Goal: Check status: Check status

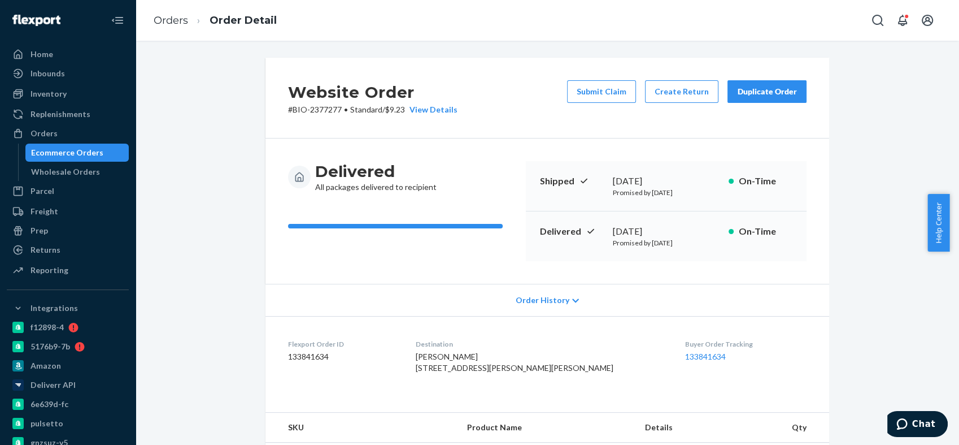
scroll to position [251, 0]
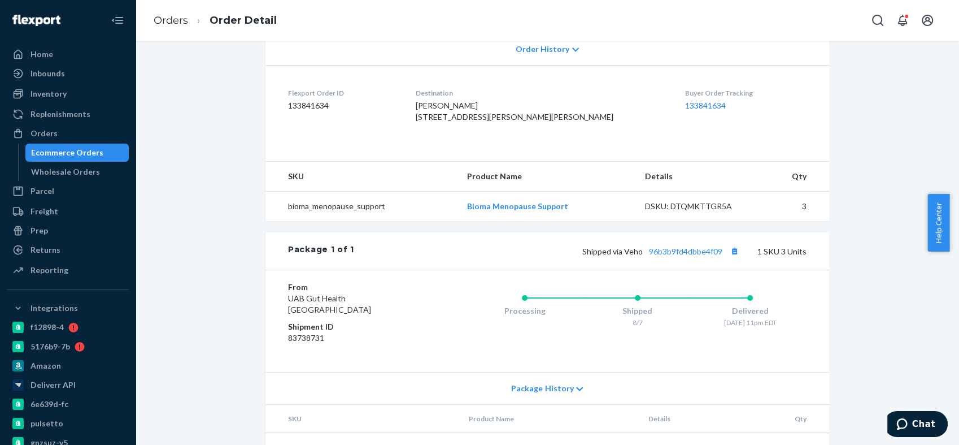
click at [229, 301] on div "Website Order # BIO-2377277 • Standard / $9.23 View Details Submit Claim Create…" at bounding box center [547, 141] width 807 height 669
click at [70, 138] on div "Orders" at bounding box center [68, 133] width 120 height 16
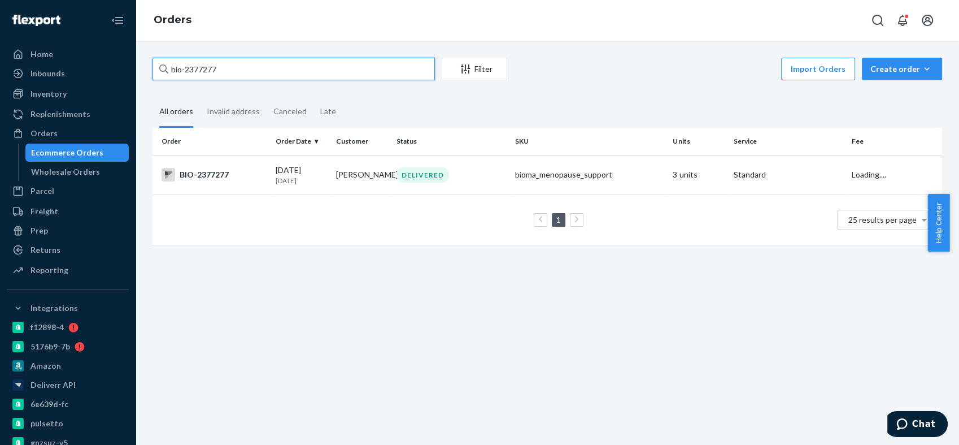
drag, startPoint x: 183, startPoint y: 70, endPoint x: 170, endPoint y: 67, distance: 13.3
click at [170, 67] on input "bio-2377277" at bounding box center [294, 69] width 283 height 23
paste input "[PERSON_NAME]"
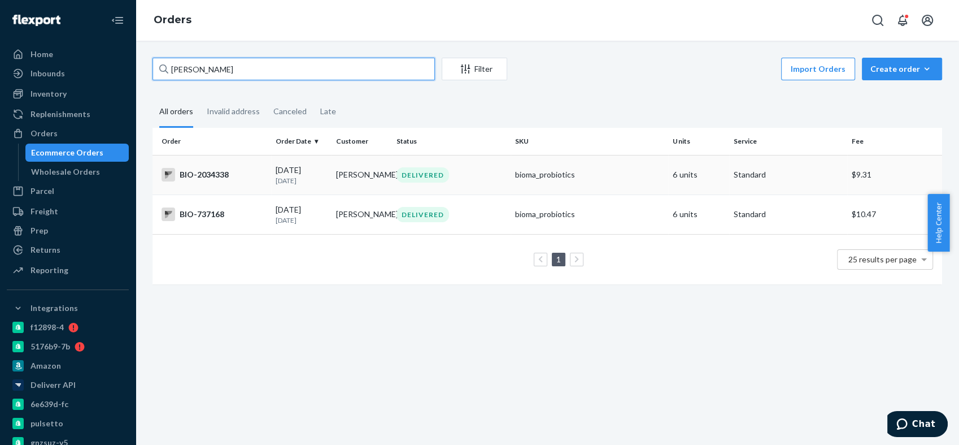
type input "[PERSON_NAME]"
click at [212, 168] on div "BIO-2034338" at bounding box center [214, 175] width 105 height 14
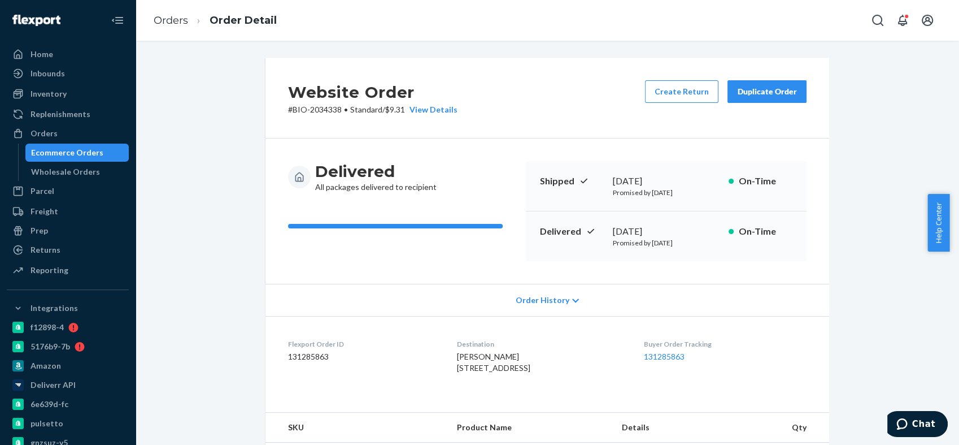
click at [318, 109] on p "# BIO-2034338 • Standard / $9.31 View Details" at bounding box center [373, 109] width 170 height 11
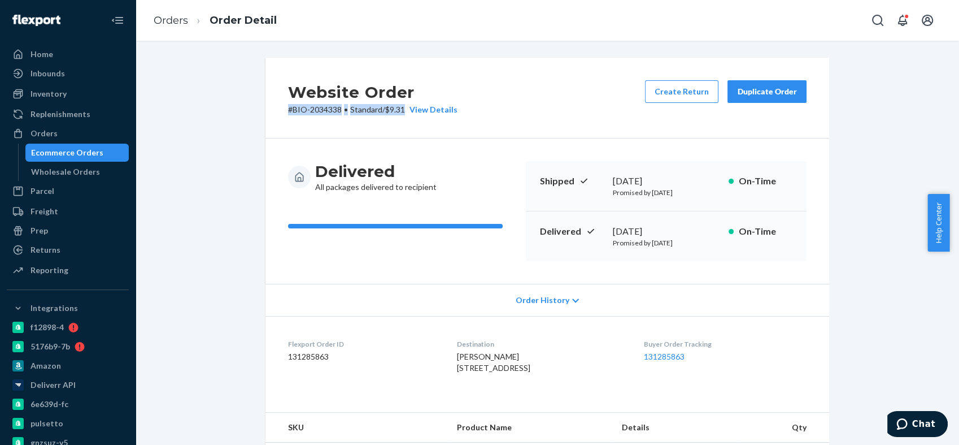
click at [313, 132] on div "Website Order # BIO-2034338 • Standard / $9.31 View Details Create Return Dupli…" at bounding box center [548, 98] width 564 height 81
click at [313, 113] on p "# BIO-2034338 • Standard / $9.31 View Details" at bounding box center [373, 109] width 170 height 11
copy p "2034338"
click at [75, 125] on div "Orders" at bounding box center [68, 133] width 120 height 16
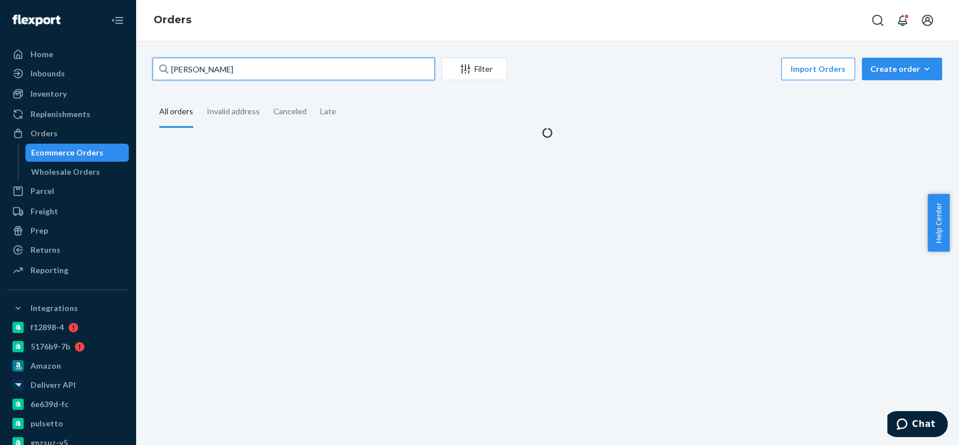
click at [211, 69] on input "[PERSON_NAME]" at bounding box center [294, 69] width 283 height 23
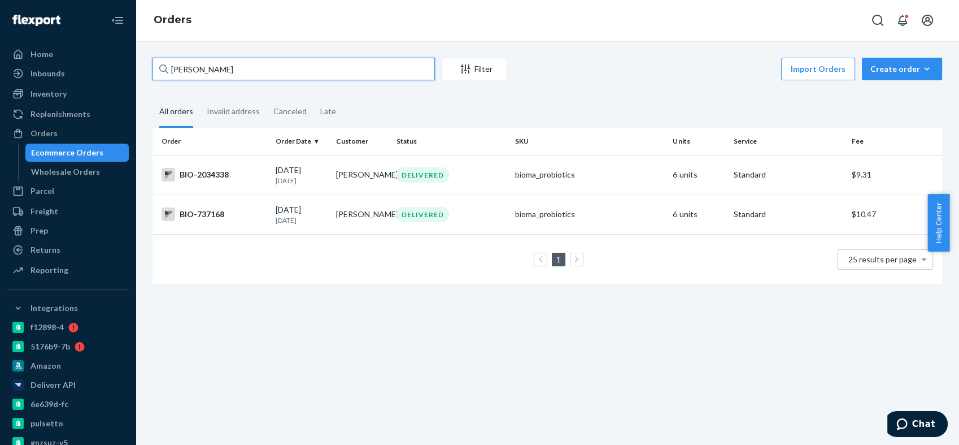
drag, startPoint x: 236, startPoint y: 69, endPoint x: 154, endPoint y: 70, distance: 82.5
click at [154, 70] on input "[PERSON_NAME]" at bounding box center [294, 69] width 283 height 23
paste input "2378230"
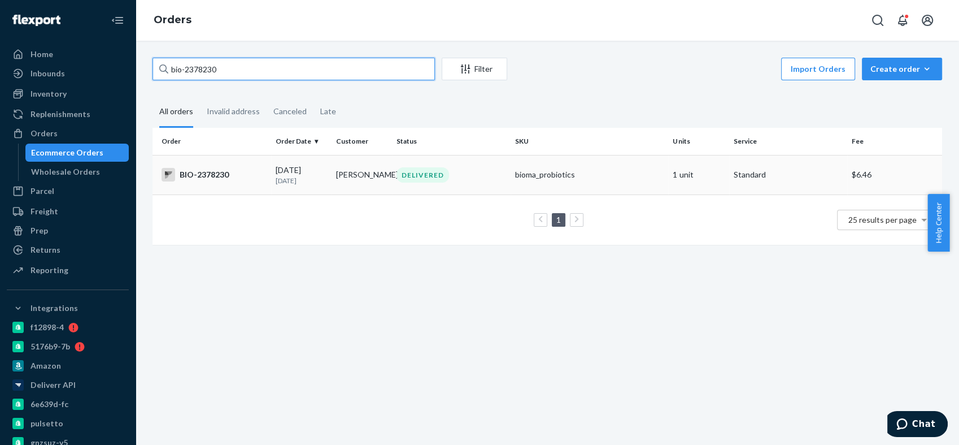
type input "bio-2378230"
click at [209, 175] on div "BIO-2378230" at bounding box center [214, 175] width 105 height 14
